Goal: Communication & Community: Share content

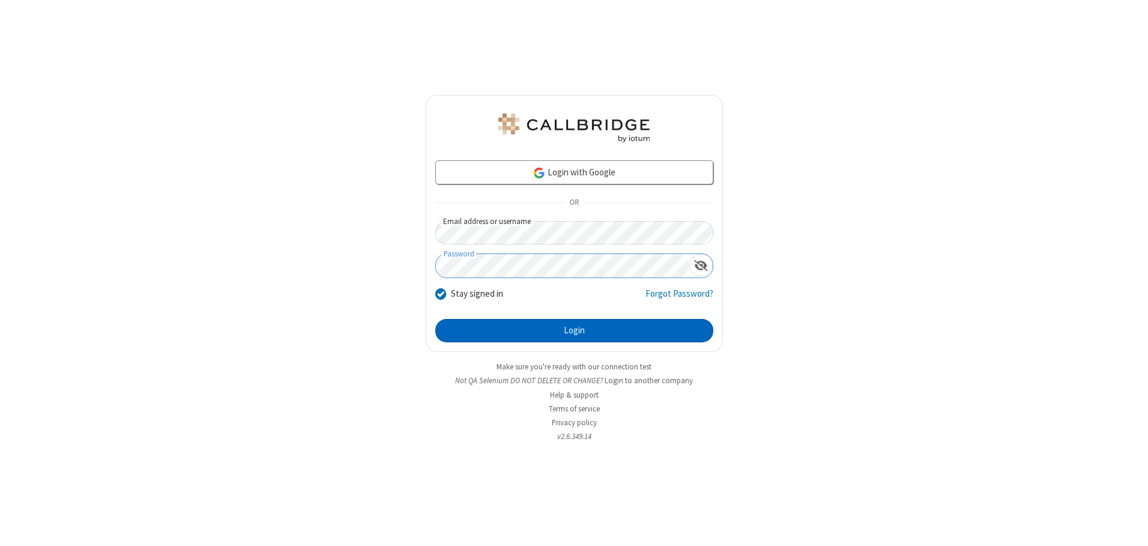
click at [574, 330] on button "Login" at bounding box center [574, 331] width 278 height 24
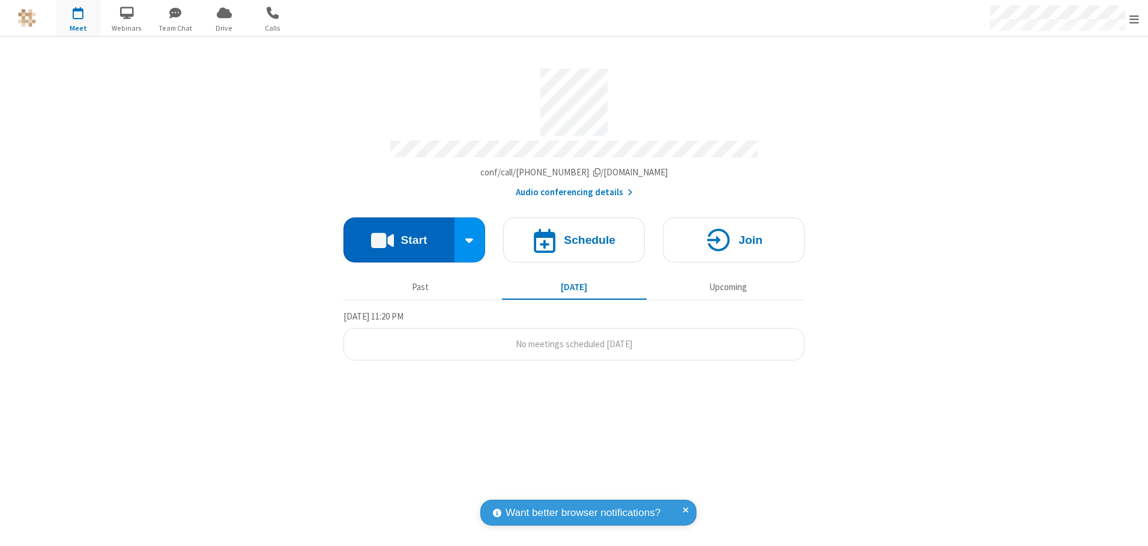
click at [399, 235] on button "Start" at bounding box center [399, 239] width 111 height 45
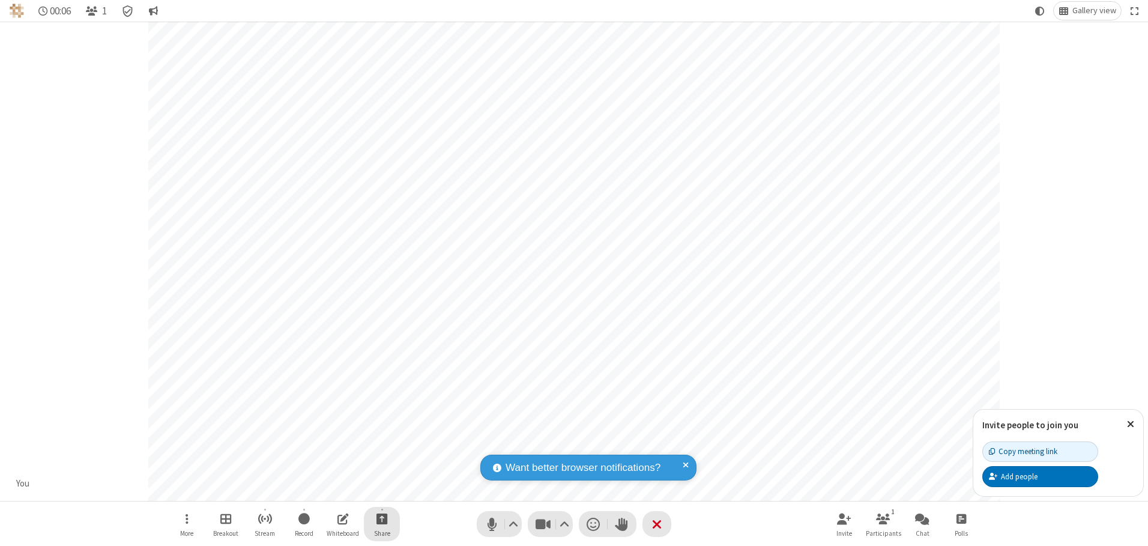
click at [382, 518] on span "Start sharing" at bounding box center [382, 518] width 11 height 15
click at [381, 445] on span "Share additional camera" at bounding box center [389, 448] width 89 height 10
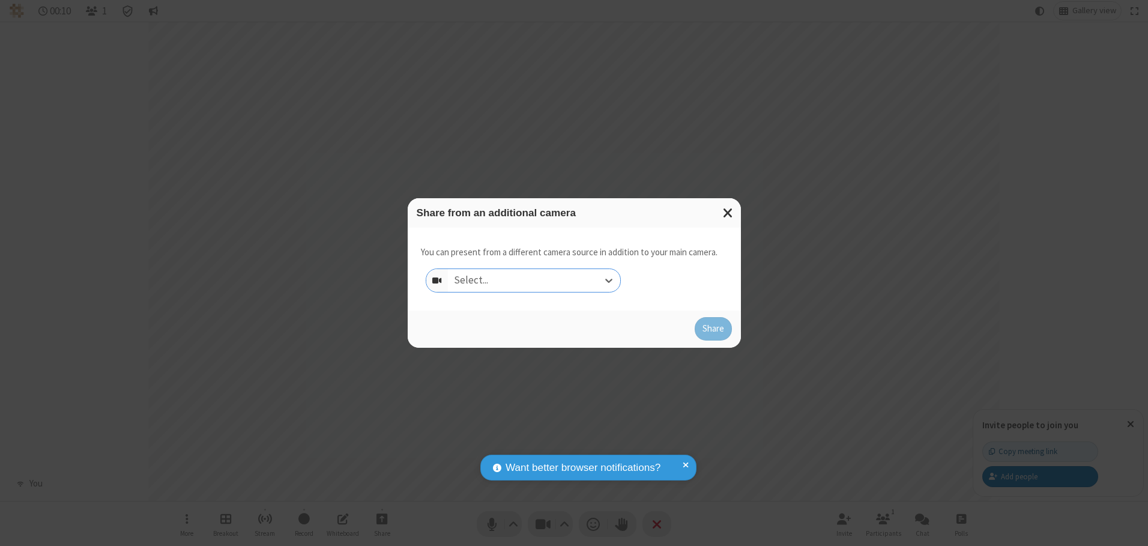
click at [534, 280] on div "Select..." at bounding box center [534, 280] width 172 height 23
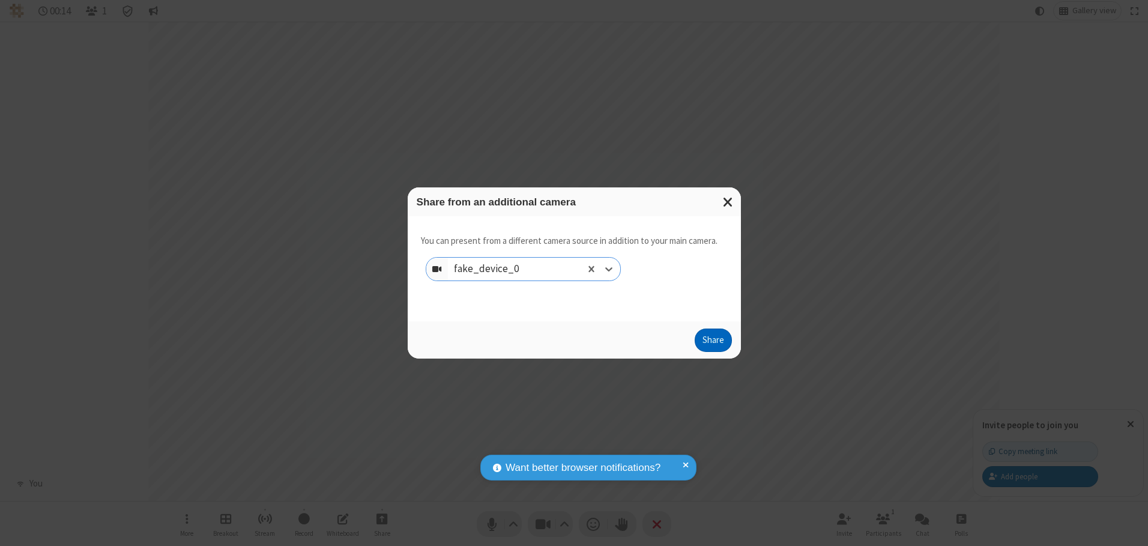
click at [713, 343] on button "Share" at bounding box center [713, 341] width 37 height 24
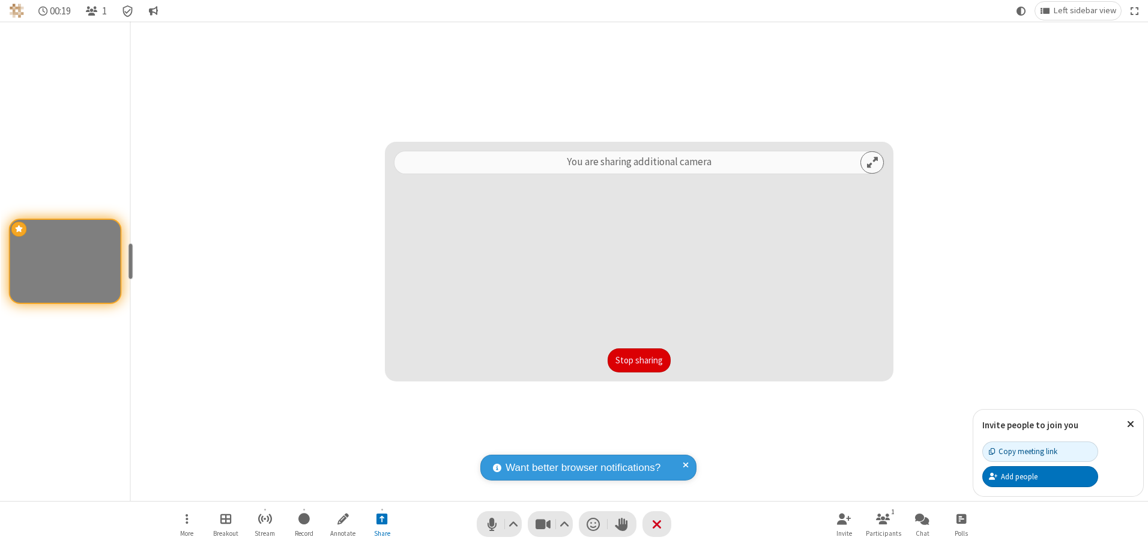
click at [639, 360] on button "Stop sharing" at bounding box center [639, 360] width 63 height 24
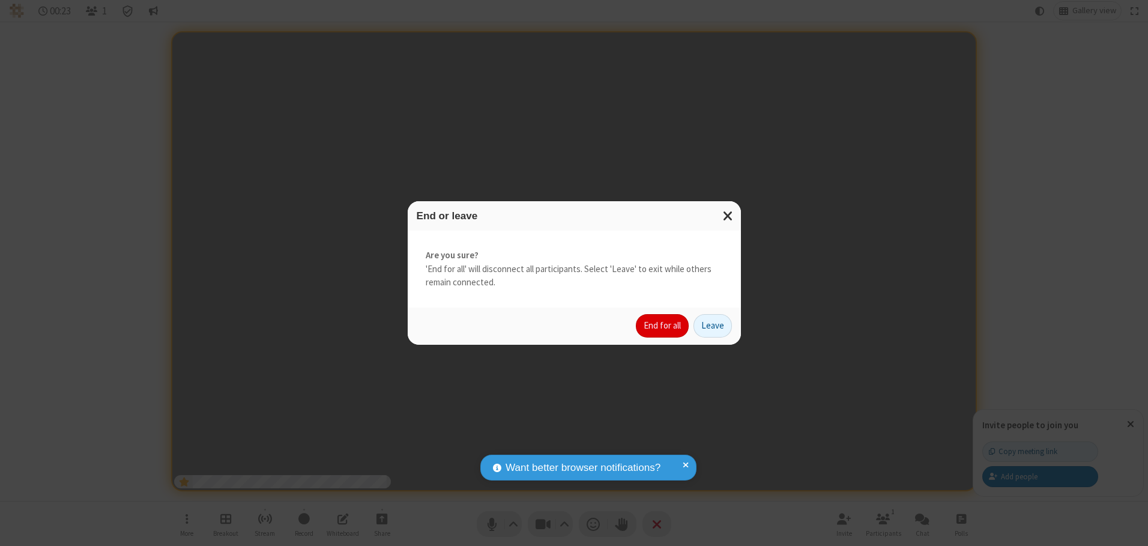
click at [663, 326] on button "End for all" at bounding box center [662, 326] width 53 height 24
